Goal: Transaction & Acquisition: Book appointment/travel/reservation

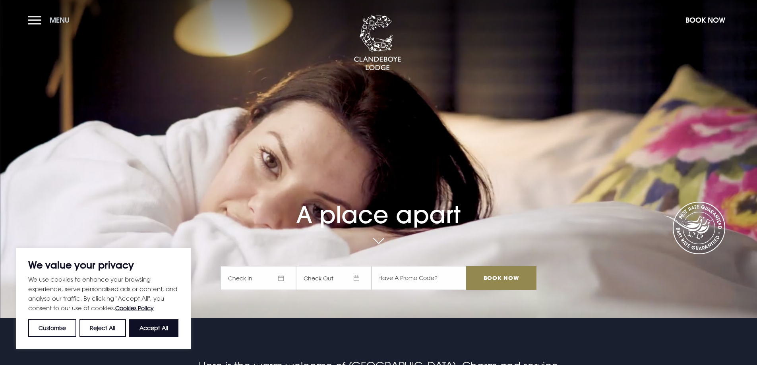
click at [37, 16] on button "Menu" at bounding box center [51, 20] width 46 height 17
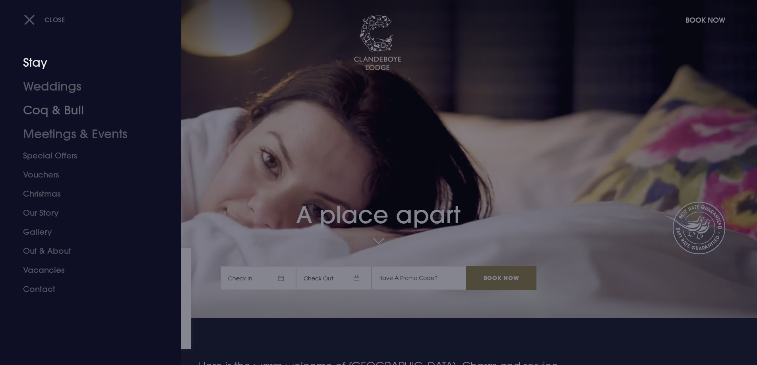
click at [43, 60] on link "Stay" at bounding box center [86, 63] width 126 height 24
click at [30, 63] on link "Stay" at bounding box center [86, 63] width 126 height 24
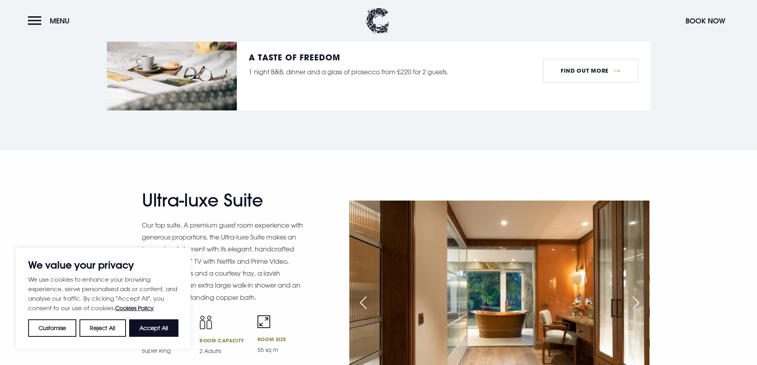
scroll to position [1033, 0]
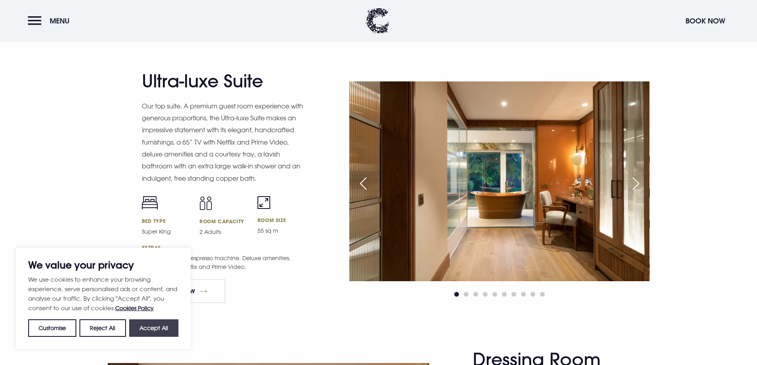
click at [165, 330] on button "Accept All" at bounding box center [153, 327] width 49 height 17
checkbox input "true"
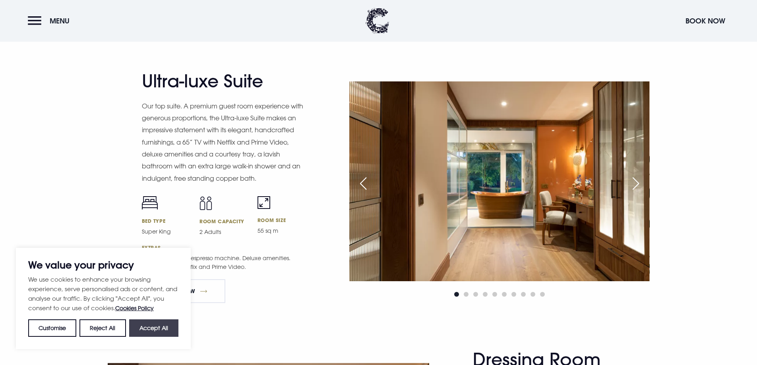
checkbox input "true"
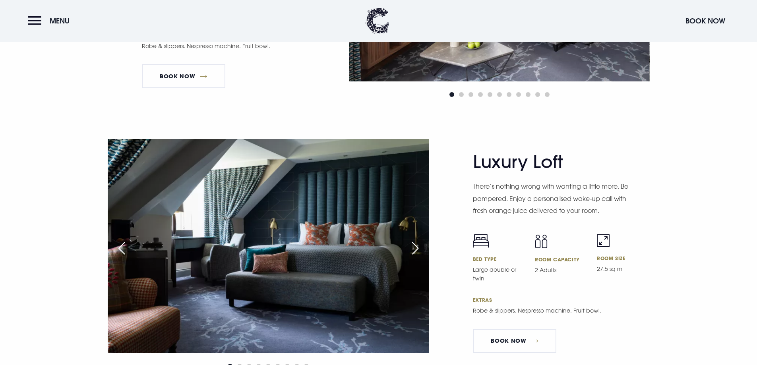
scroll to position [1867, 0]
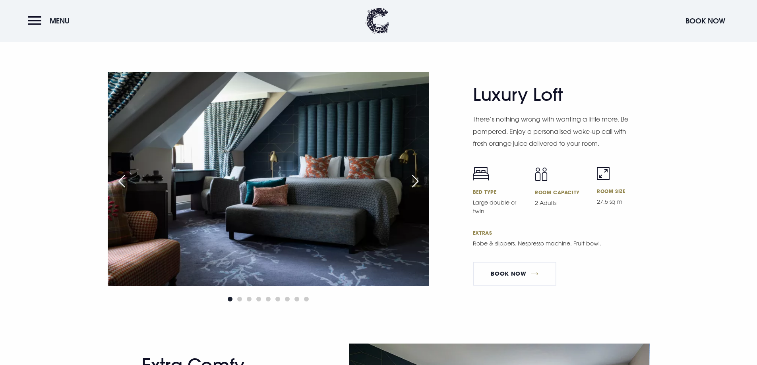
click at [415, 177] on div "Next slide" at bounding box center [415, 180] width 20 height 17
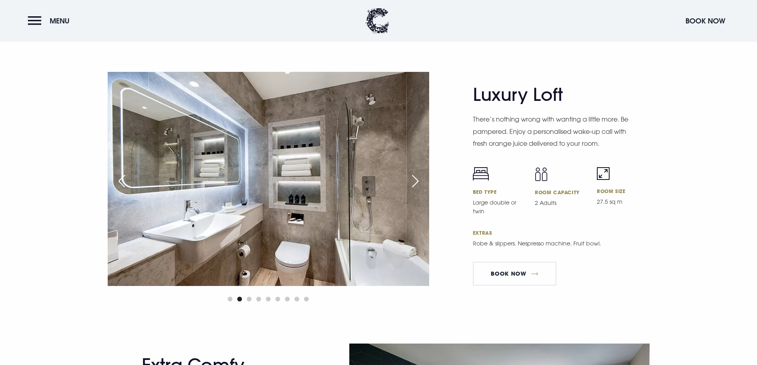
click at [415, 177] on div "Next slide" at bounding box center [415, 180] width 20 height 17
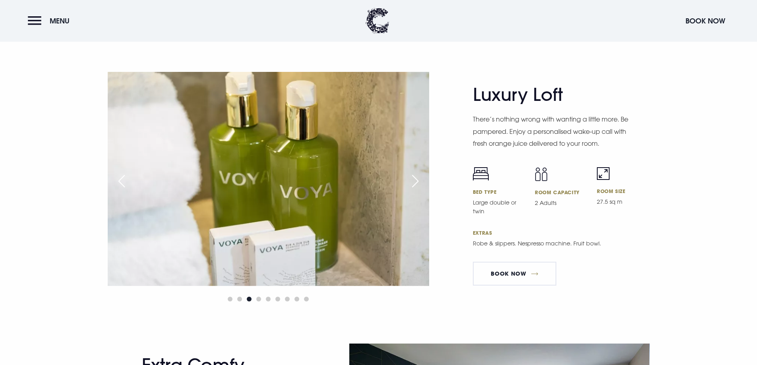
click at [415, 177] on div "Next slide" at bounding box center [415, 180] width 20 height 17
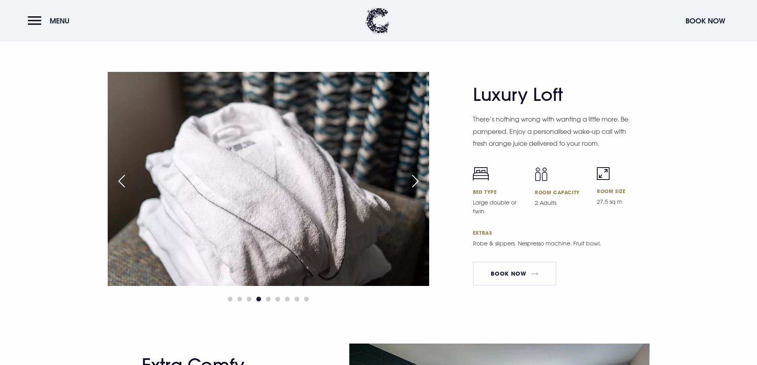
click at [415, 177] on div "Next slide" at bounding box center [415, 180] width 20 height 17
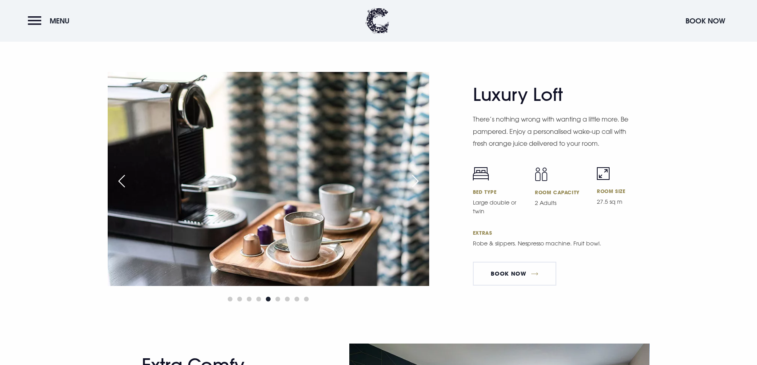
click at [415, 177] on div "Next slide" at bounding box center [415, 180] width 20 height 17
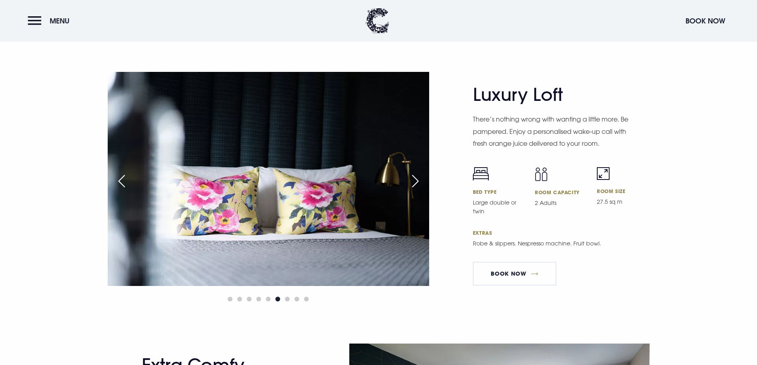
click at [415, 177] on div "Next slide" at bounding box center [415, 180] width 20 height 17
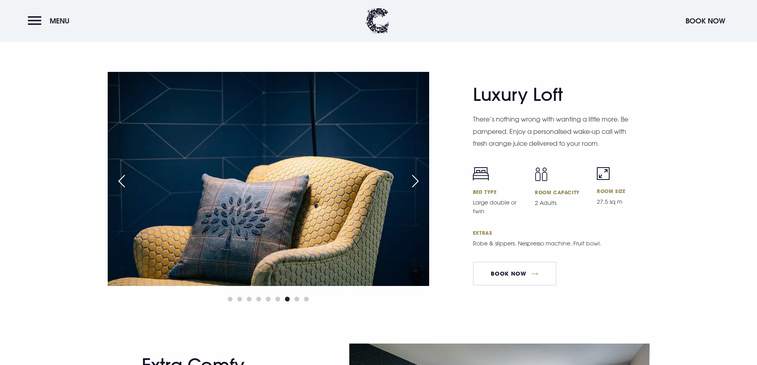
click at [415, 177] on div "Next slide" at bounding box center [415, 180] width 20 height 17
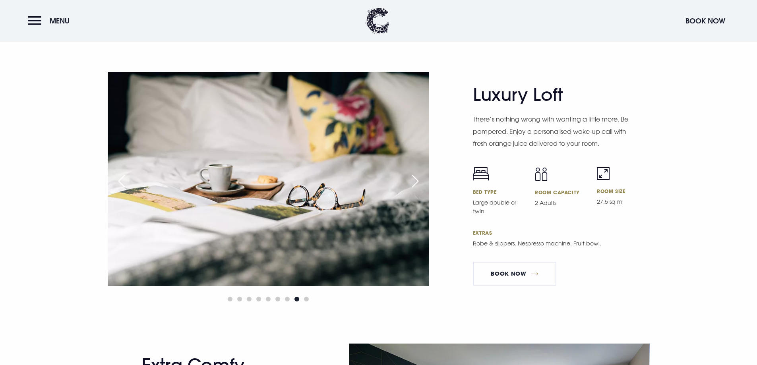
click at [415, 177] on div "Next slide" at bounding box center [415, 180] width 20 height 17
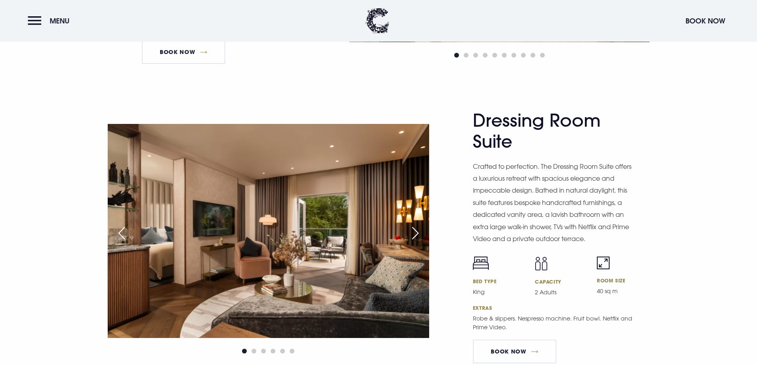
scroll to position [1311, 0]
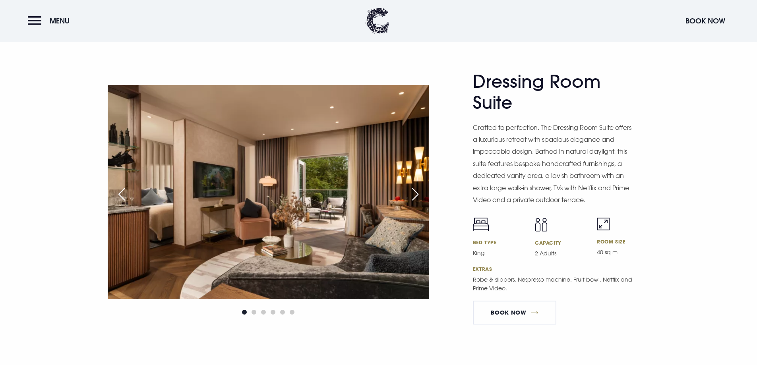
click at [412, 191] on div "Next slide" at bounding box center [415, 193] width 20 height 17
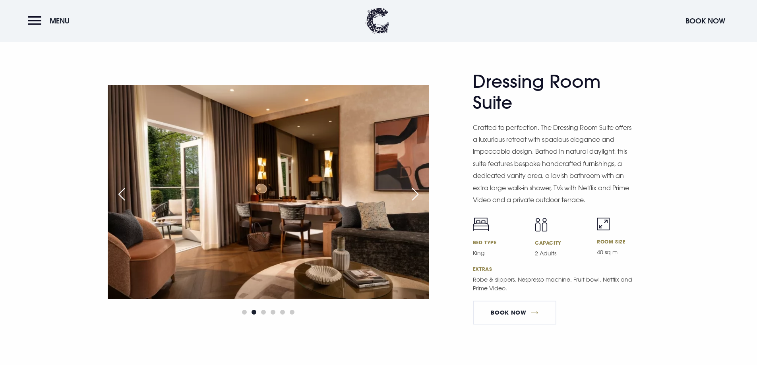
click at [412, 191] on div "Next slide" at bounding box center [415, 193] width 20 height 17
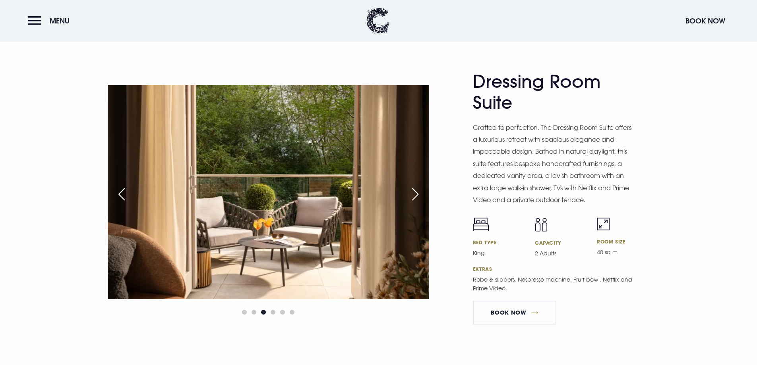
click at [412, 191] on div "Next slide" at bounding box center [415, 193] width 20 height 17
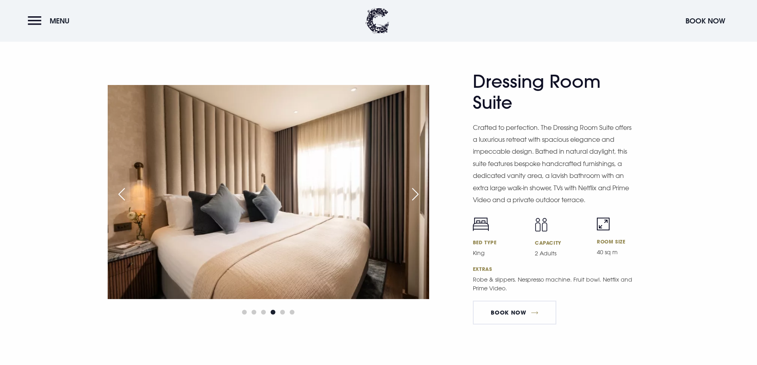
click at [412, 191] on div "Next slide" at bounding box center [415, 193] width 20 height 17
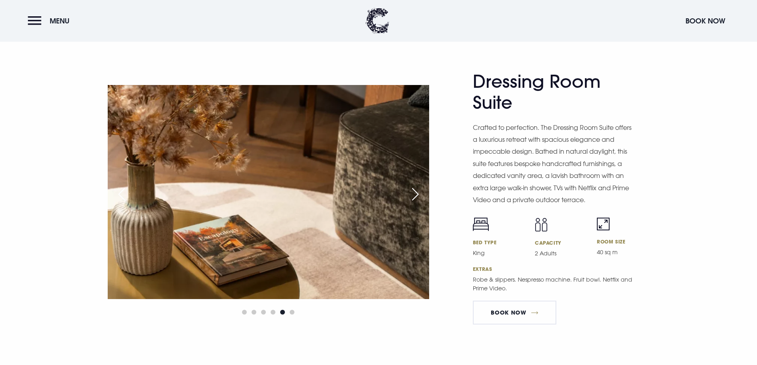
click at [412, 191] on div "Next slide" at bounding box center [415, 193] width 20 height 17
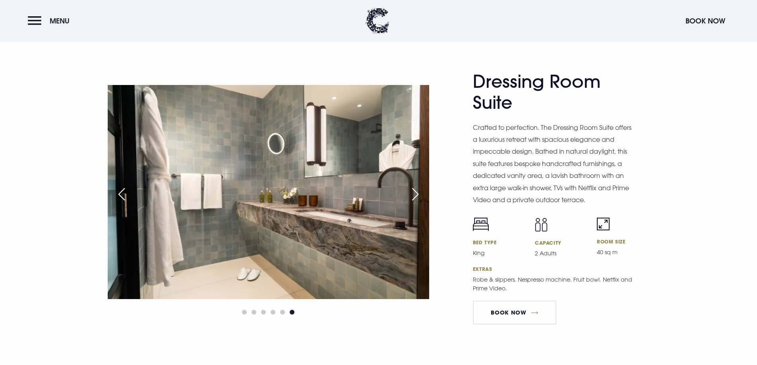
click at [412, 191] on div "Next slide" at bounding box center [415, 193] width 20 height 17
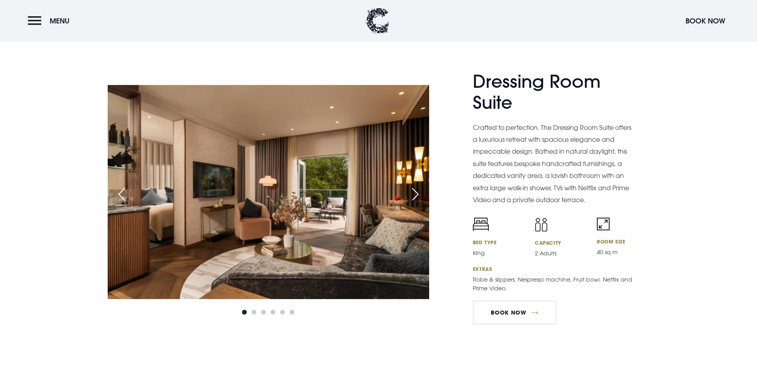
click at [412, 191] on div "Next slide" at bounding box center [415, 193] width 20 height 17
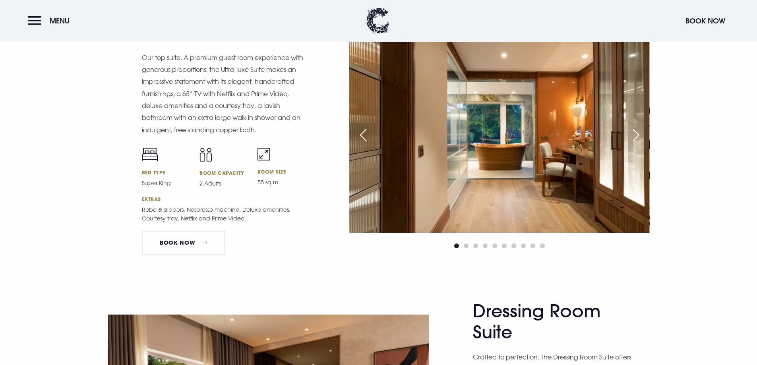
scroll to position [1033, 0]
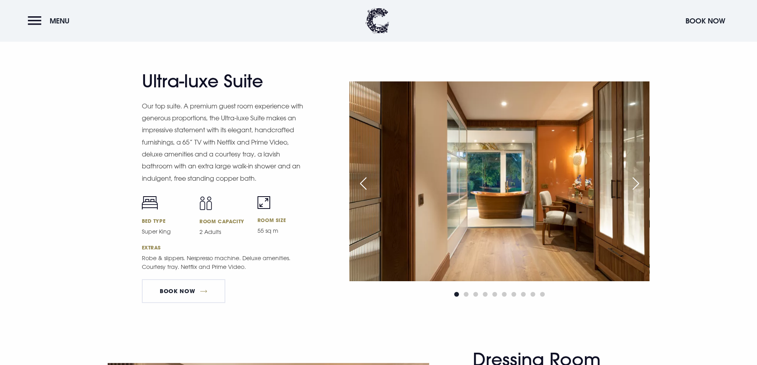
click at [637, 180] on div "Next slide" at bounding box center [636, 183] width 20 height 17
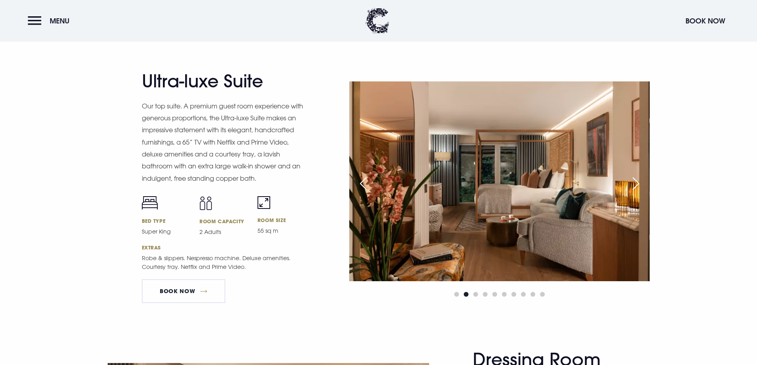
click at [637, 180] on div "Next slide" at bounding box center [636, 183] width 20 height 17
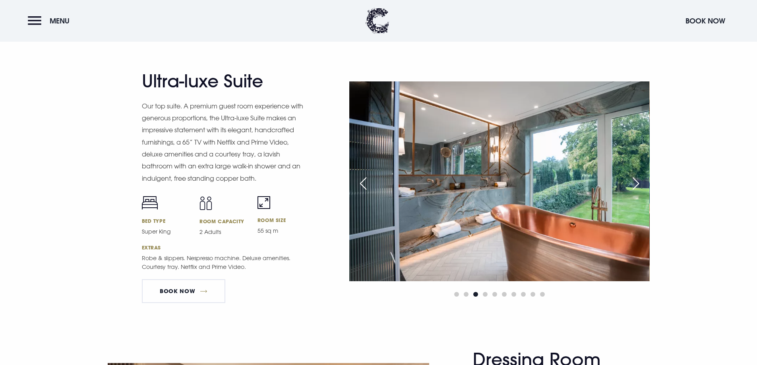
click at [635, 183] on div "Next slide" at bounding box center [636, 183] width 20 height 17
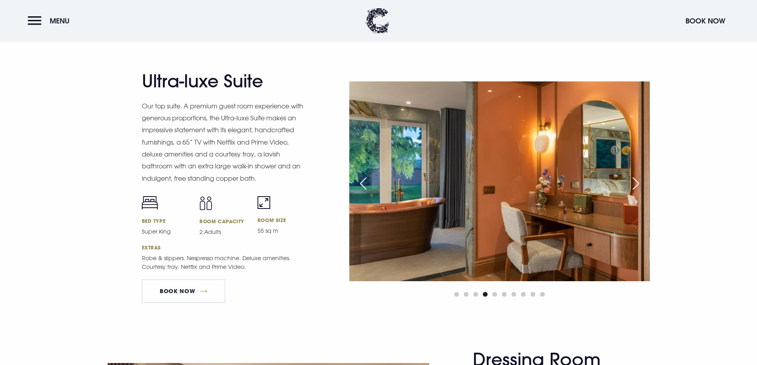
click at [635, 183] on div "Next slide" at bounding box center [636, 183] width 20 height 17
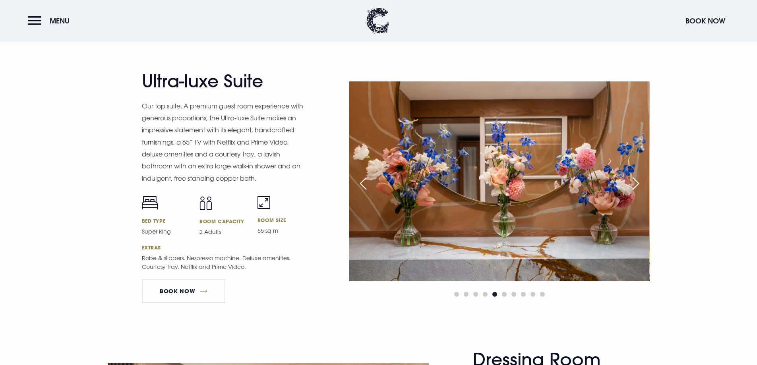
click at [635, 183] on div "Next slide" at bounding box center [636, 183] width 20 height 17
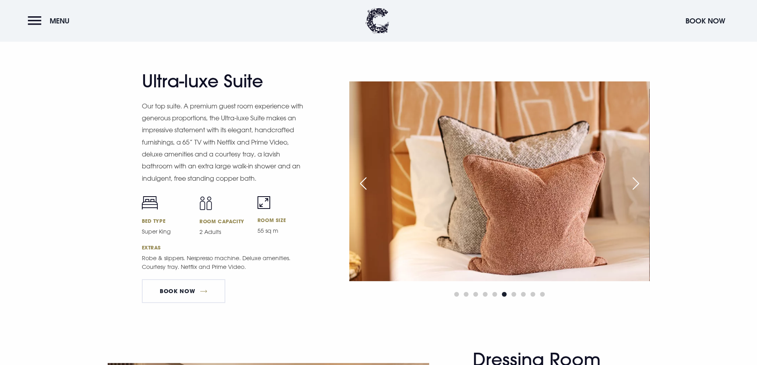
click at [635, 183] on div "Next slide" at bounding box center [636, 183] width 20 height 17
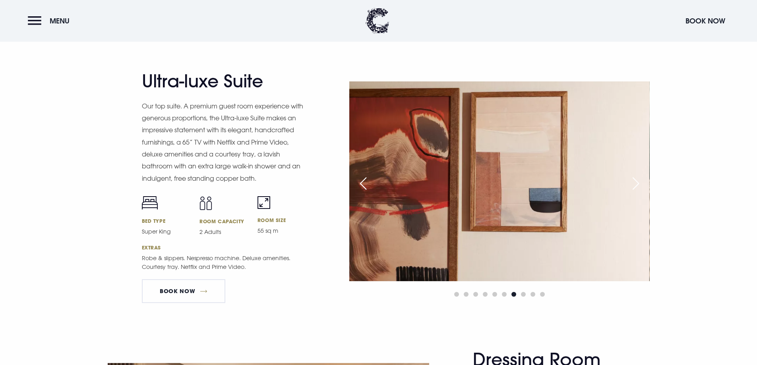
click at [635, 183] on div "Next slide" at bounding box center [636, 183] width 20 height 17
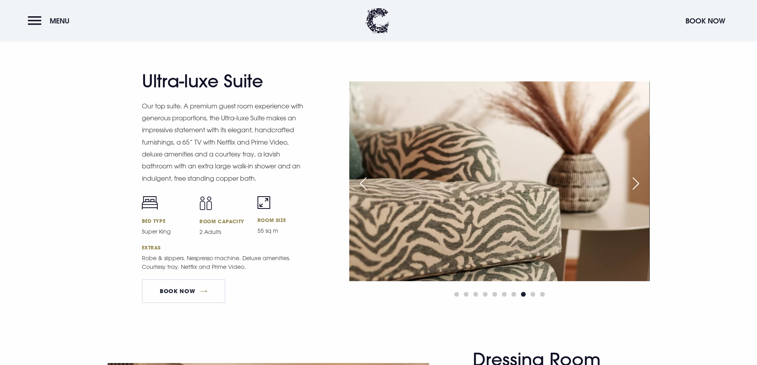
click at [634, 182] on div "Next slide" at bounding box center [636, 183] width 20 height 17
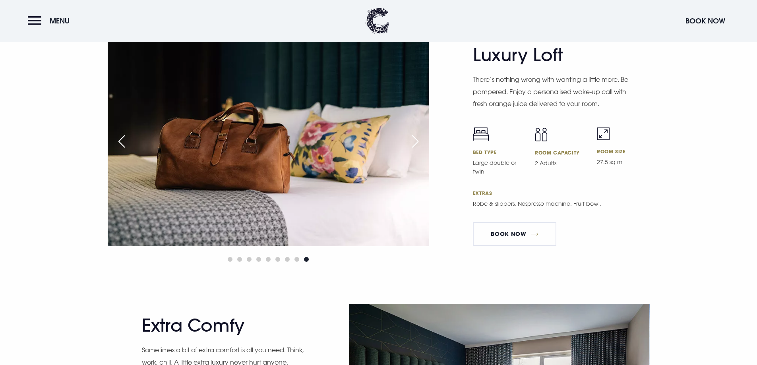
scroll to position [1867, 0]
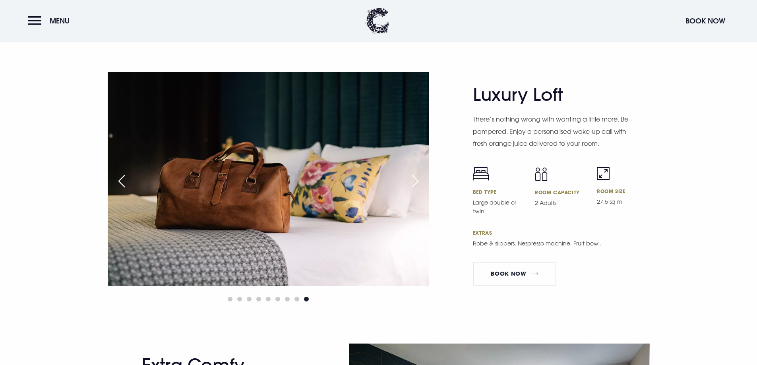
click at [416, 179] on div "Next slide" at bounding box center [415, 180] width 20 height 17
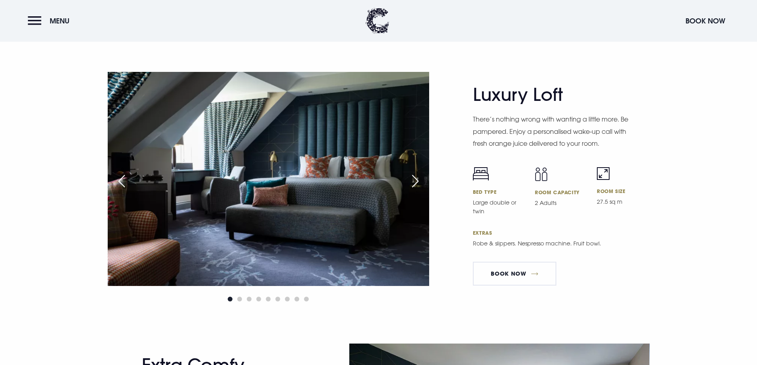
click at [411, 182] on div "Next slide" at bounding box center [415, 180] width 20 height 17
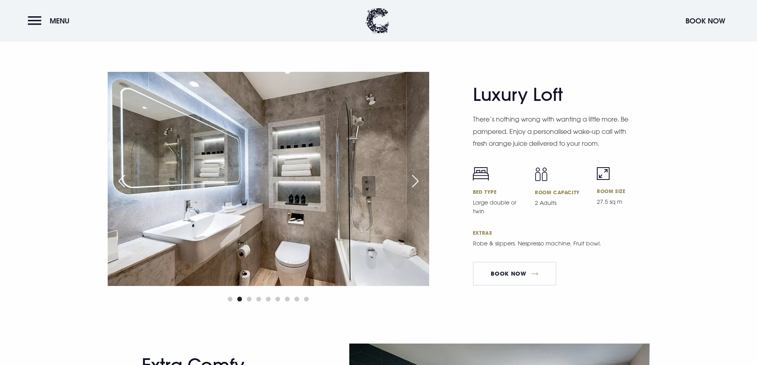
click at [411, 182] on div "Next slide" at bounding box center [415, 180] width 20 height 17
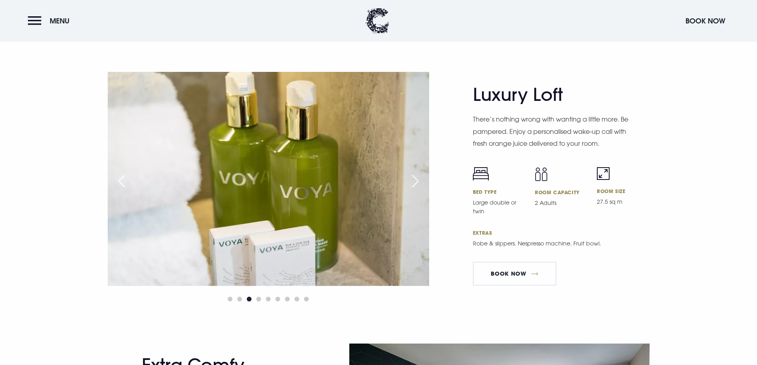
click at [411, 182] on div "Next slide" at bounding box center [415, 180] width 20 height 17
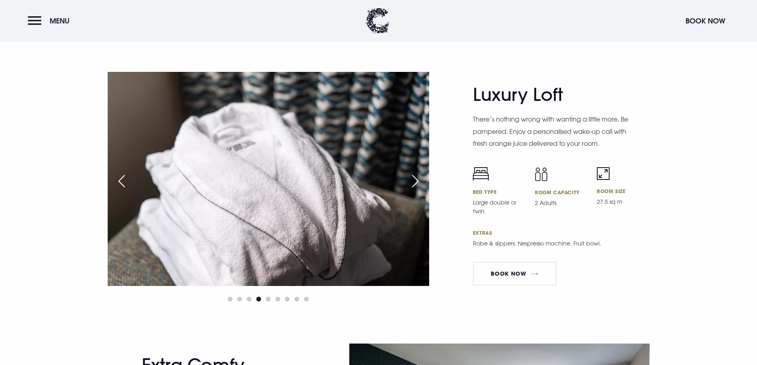
click at [411, 182] on div "Next slide" at bounding box center [415, 180] width 20 height 17
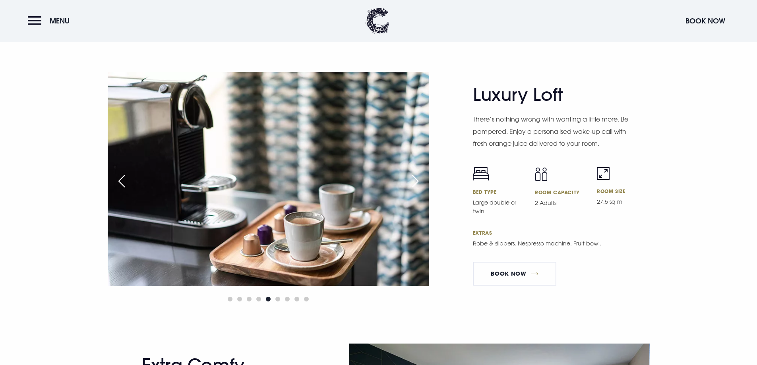
click at [411, 182] on div "Next slide" at bounding box center [415, 180] width 20 height 17
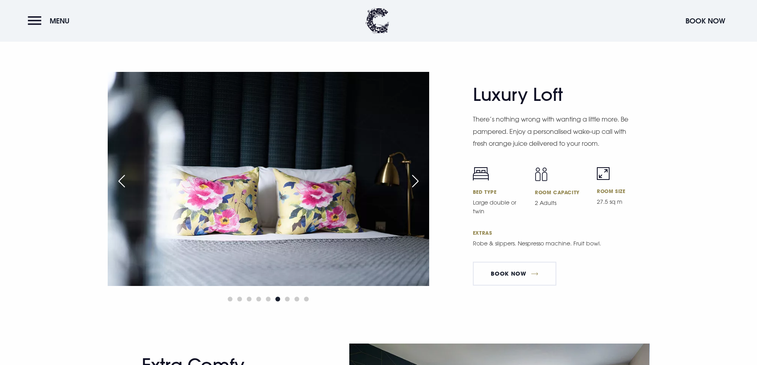
click at [411, 182] on div "Next slide" at bounding box center [415, 180] width 20 height 17
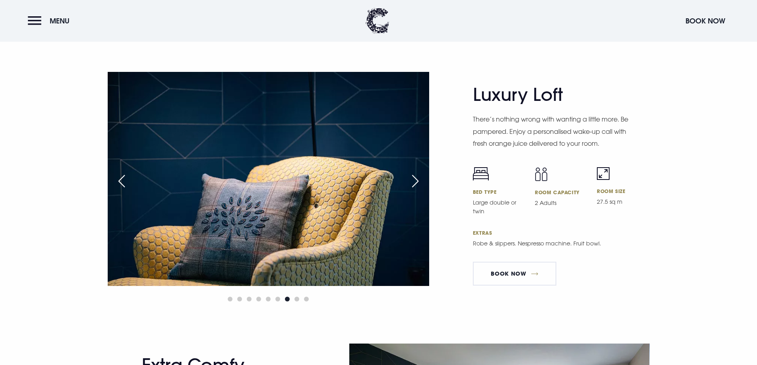
click at [411, 182] on div "Next slide" at bounding box center [415, 180] width 20 height 17
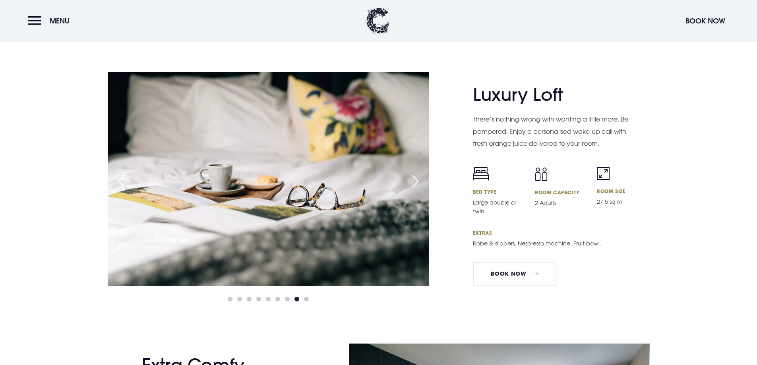
click at [411, 182] on div "Next slide" at bounding box center [415, 180] width 20 height 17
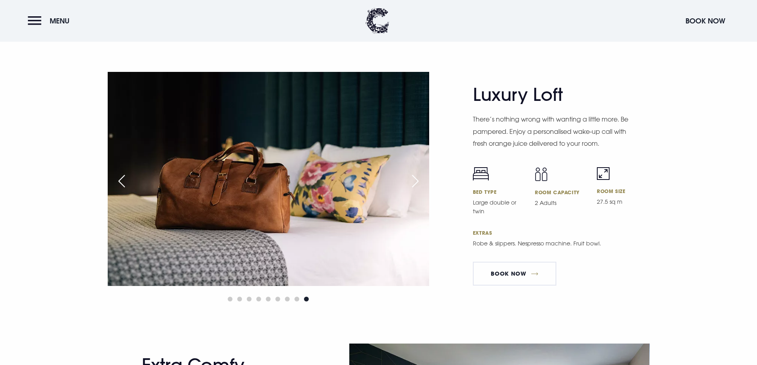
click at [411, 182] on div "Next slide" at bounding box center [415, 180] width 20 height 17
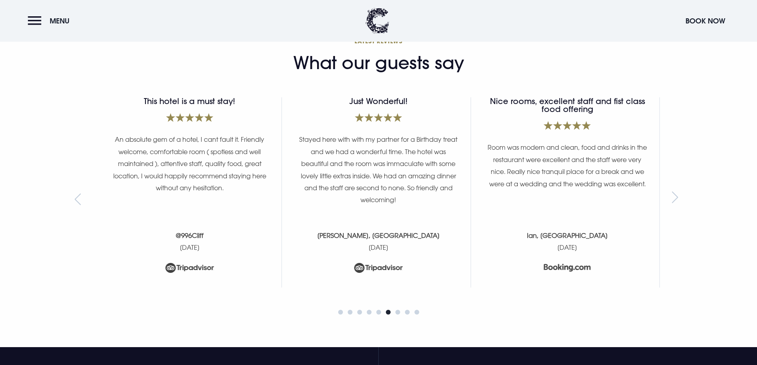
scroll to position [3416, 0]
